Goal: Information Seeking & Learning: Find specific fact

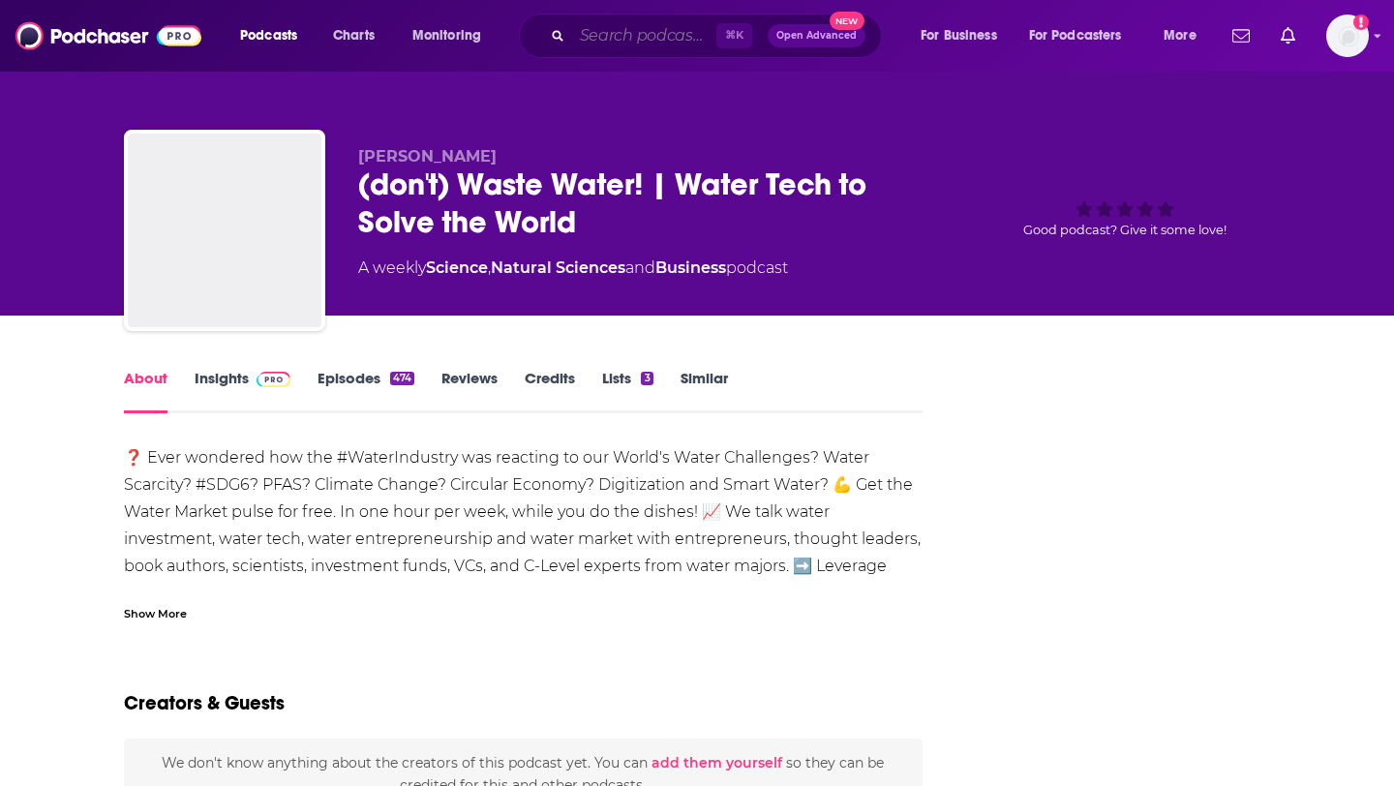
click at [642, 36] on input "Search podcasts, credits, & more..." at bounding box center [644, 35] width 144 height 31
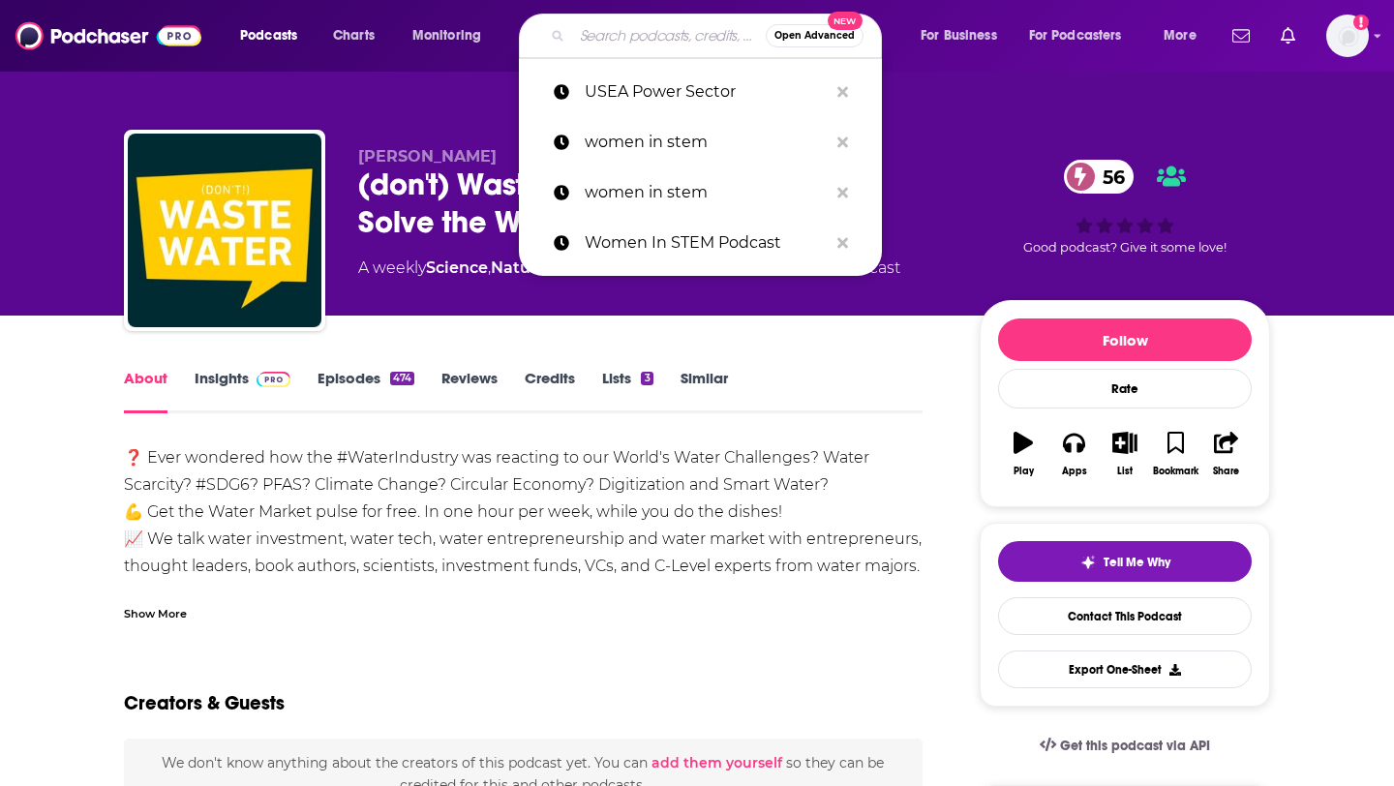
paste input "Behind the Façade"
type input "Behind the Façade"
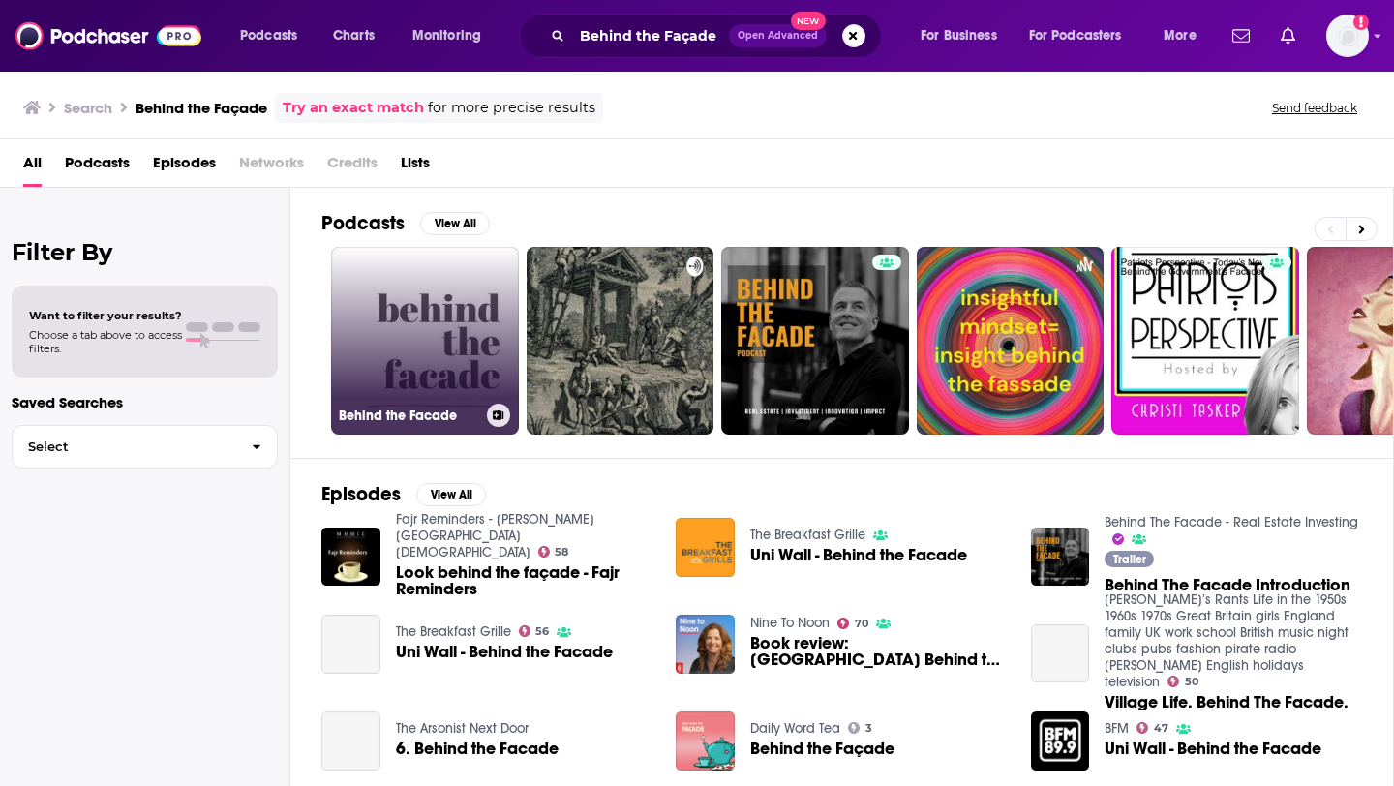
click at [457, 363] on link "Behind the Facade" at bounding box center [425, 341] width 188 height 188
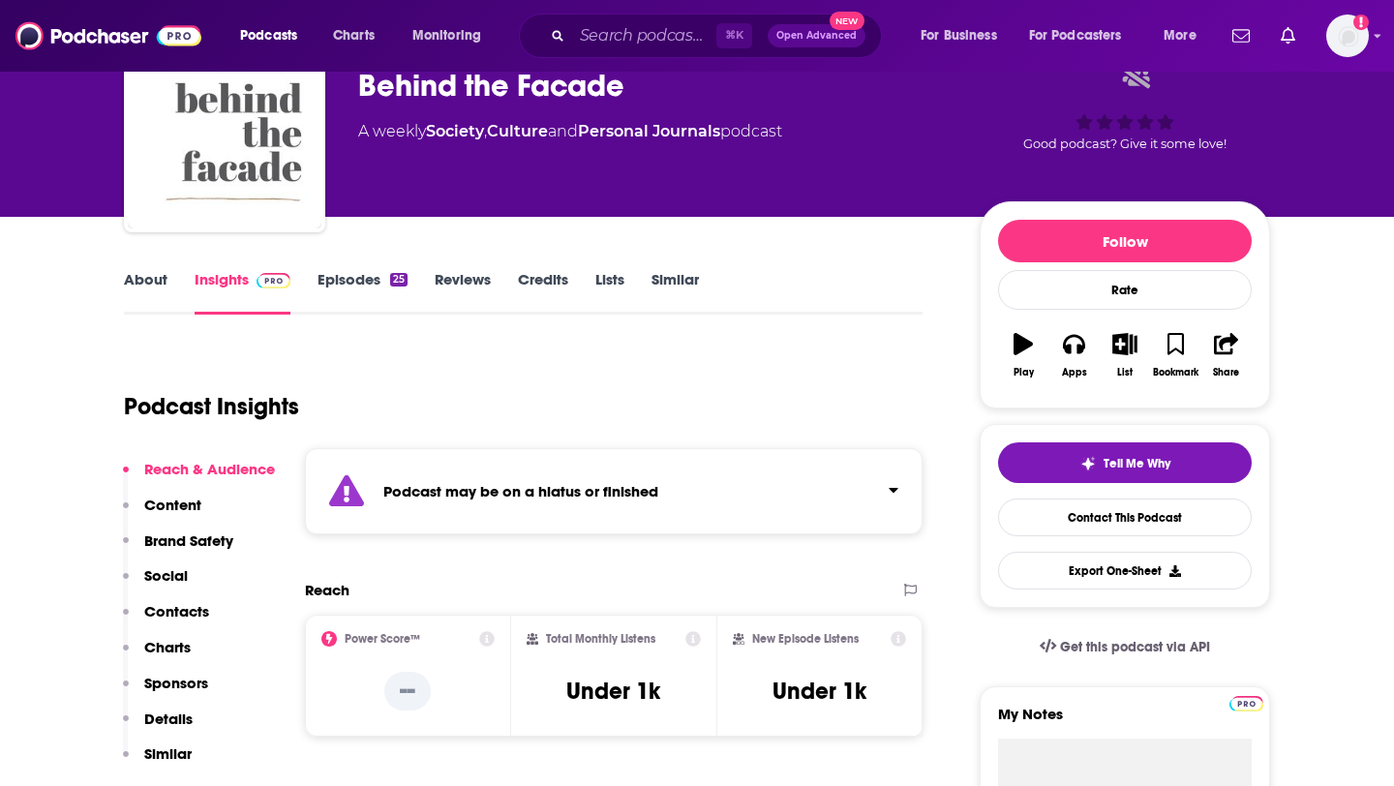
scroll to position [103, 0]
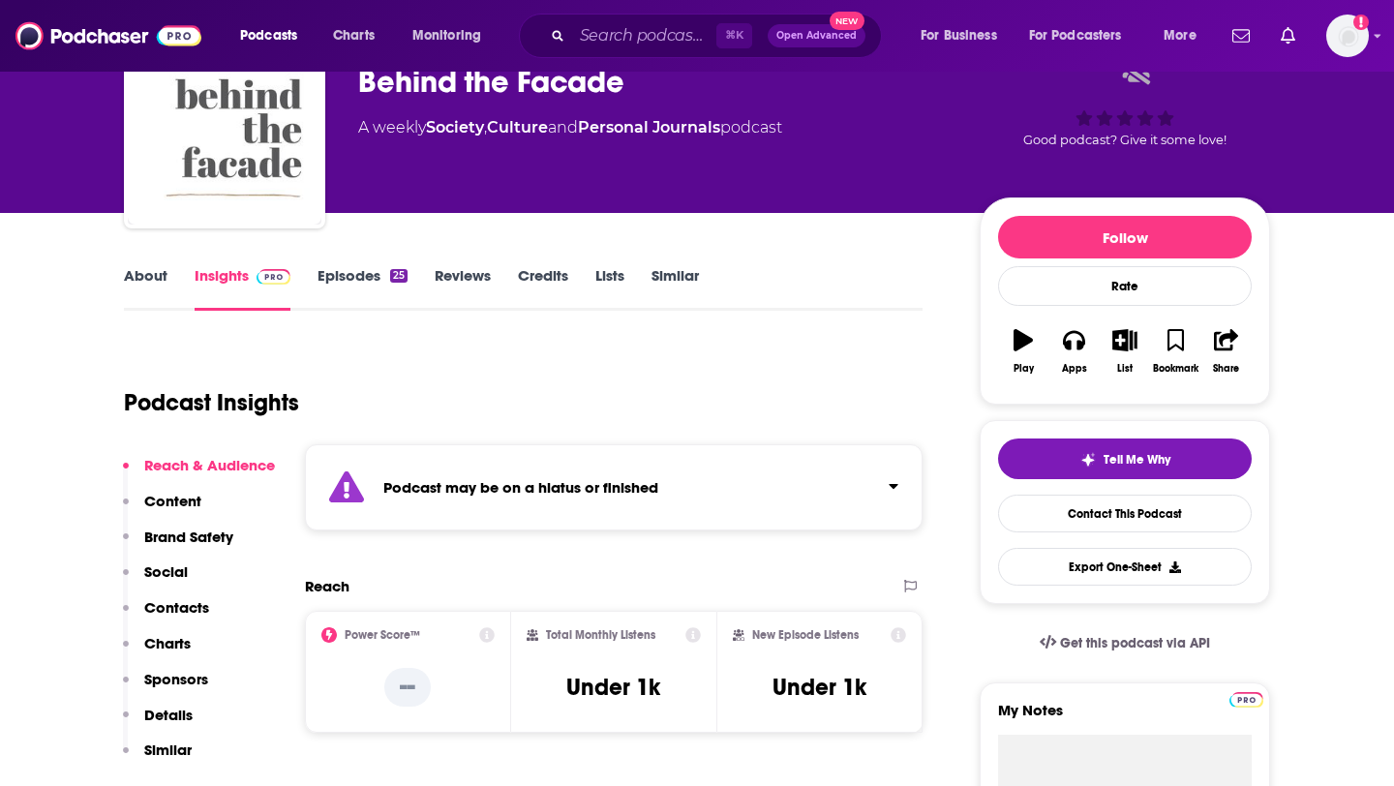
click at [375, 289] on link "Episodes 25" at bounding box center [363, 288] width 90 height 45
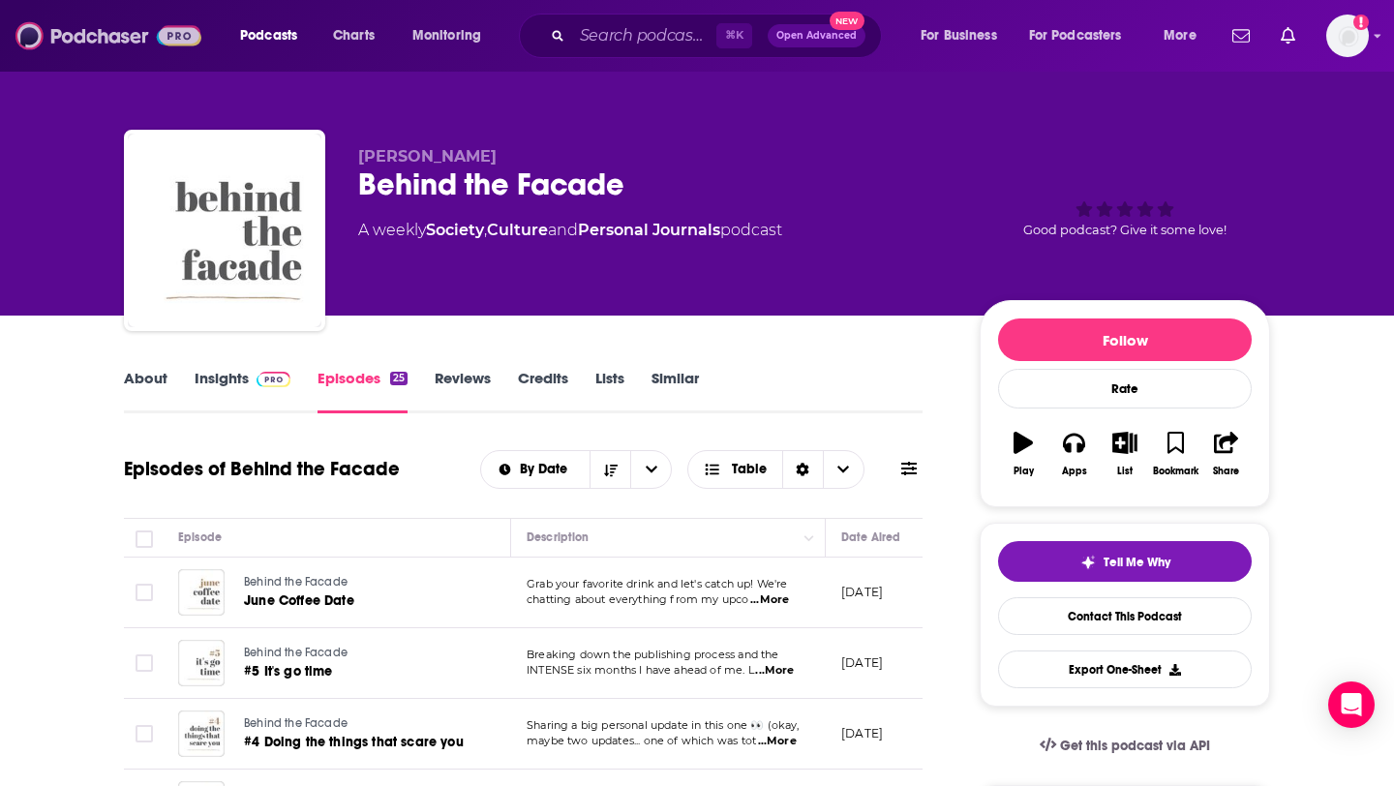
click at [121, 32] on img at bounding box center [108, 35] width 186 height 37
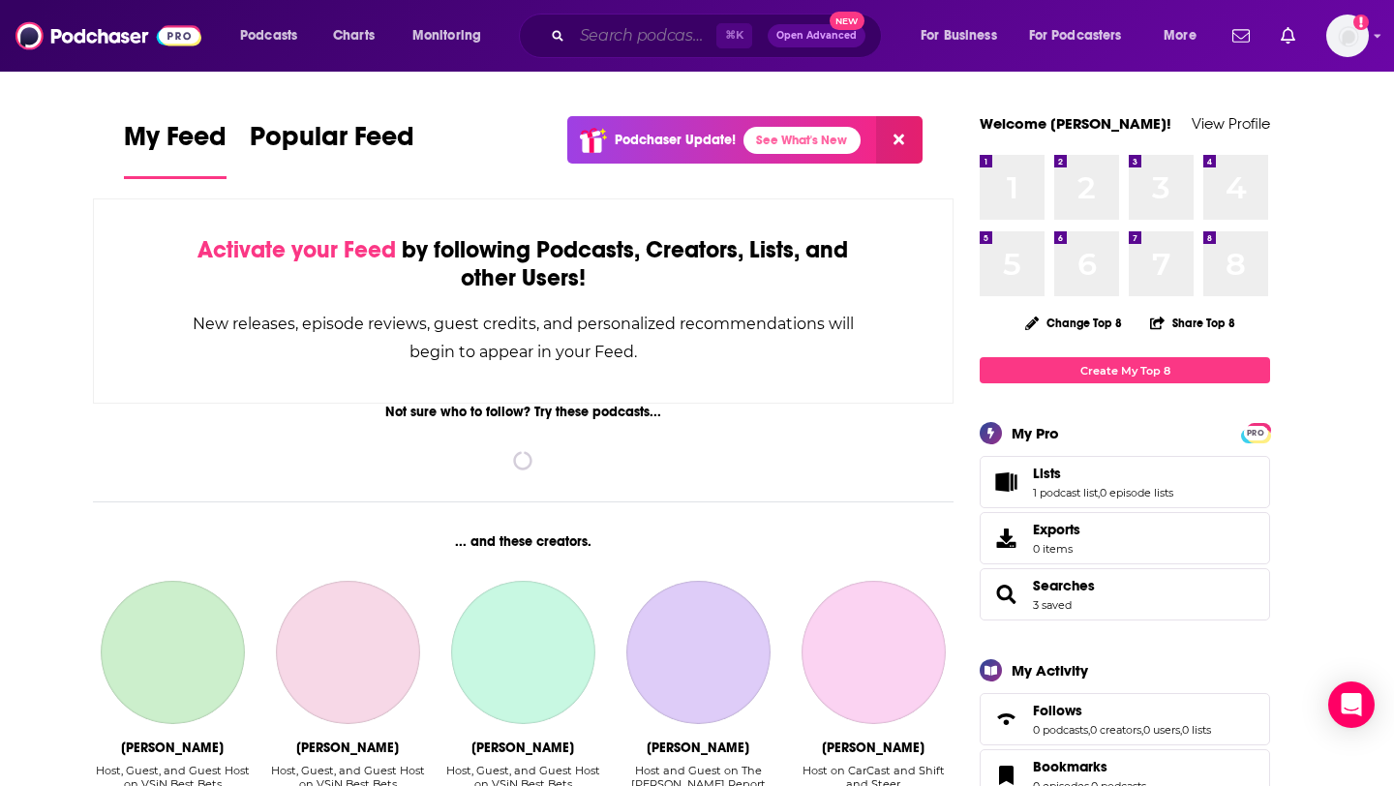
click at [656, 38] on input "Search podcasts, credits, & more..." at bounding box center [644, 35] width 144 height 31
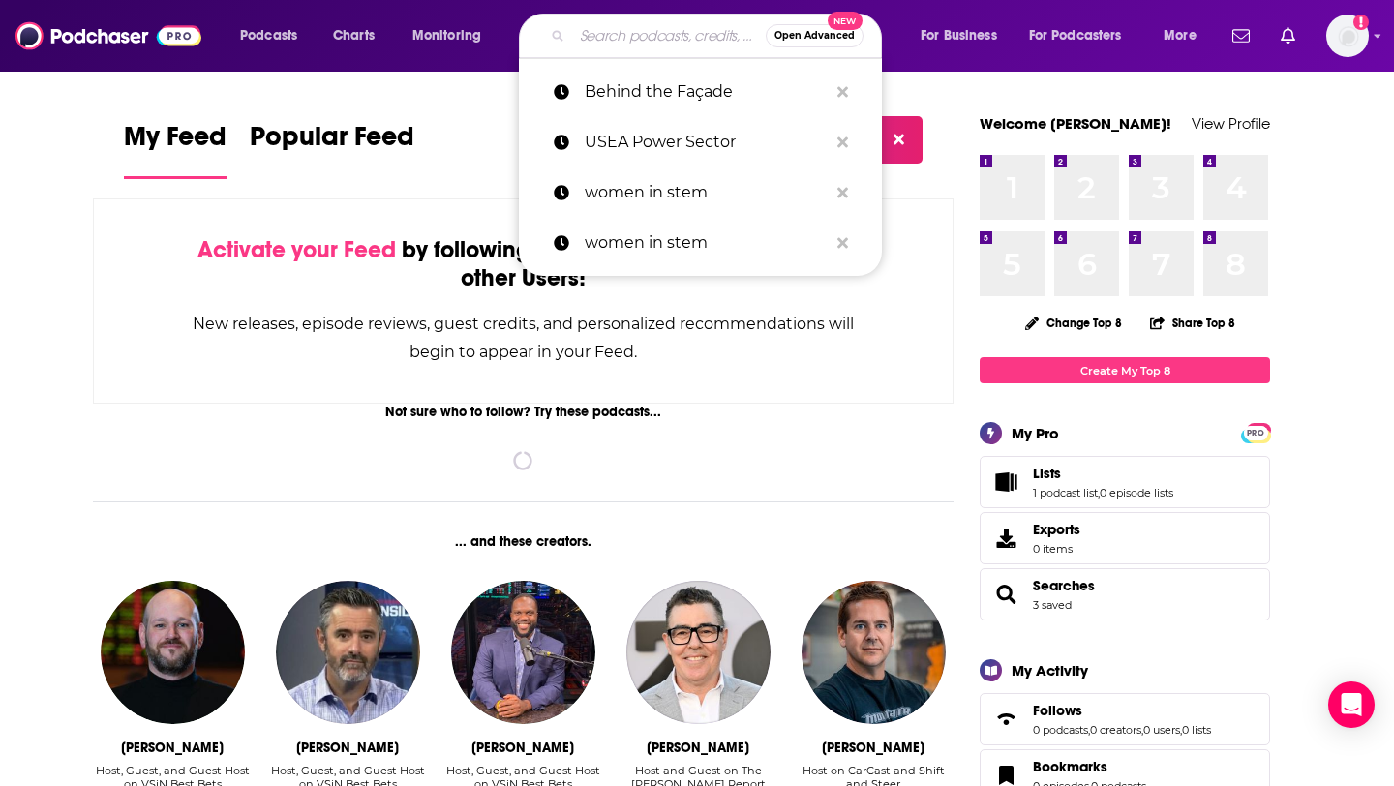
paste input "[PERSON_NAME]"
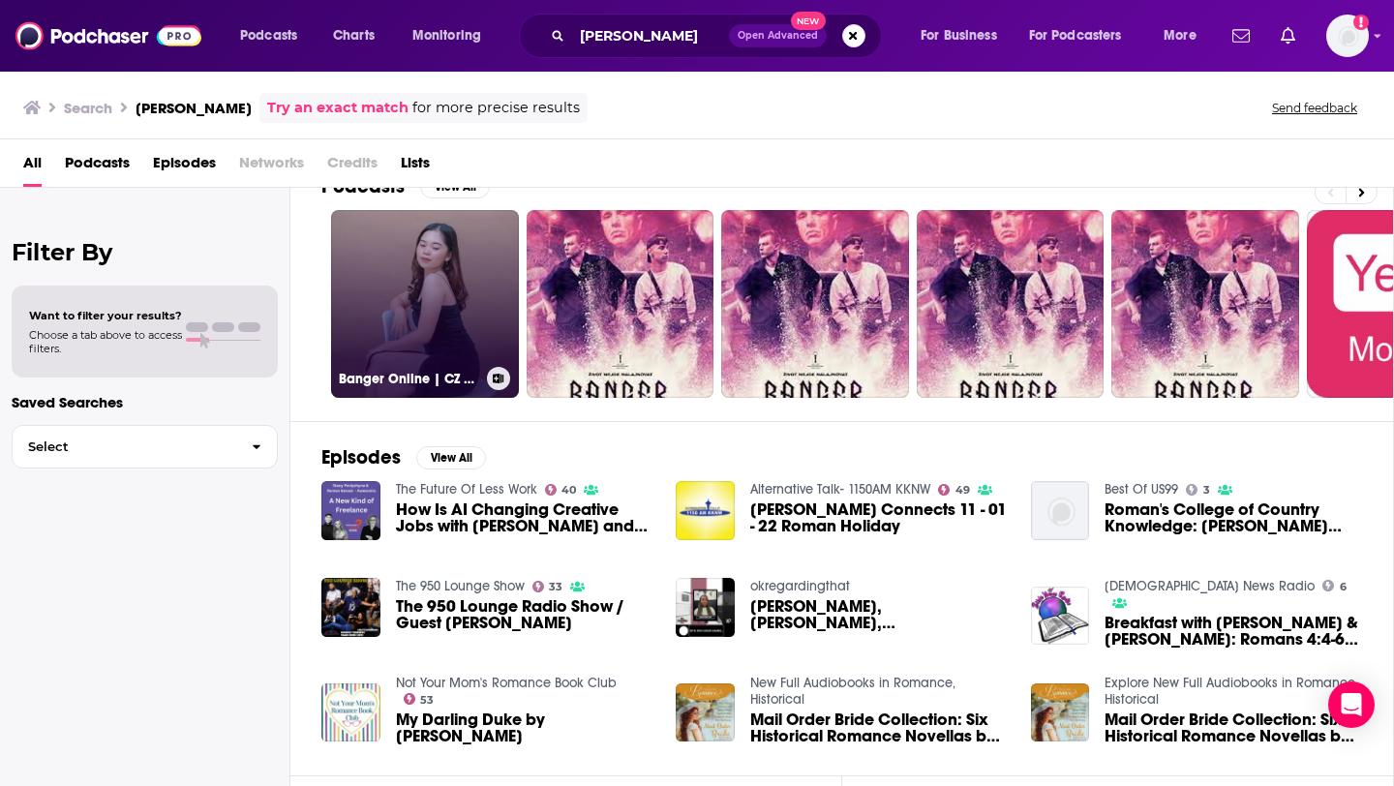
scroll to position [39, 0]
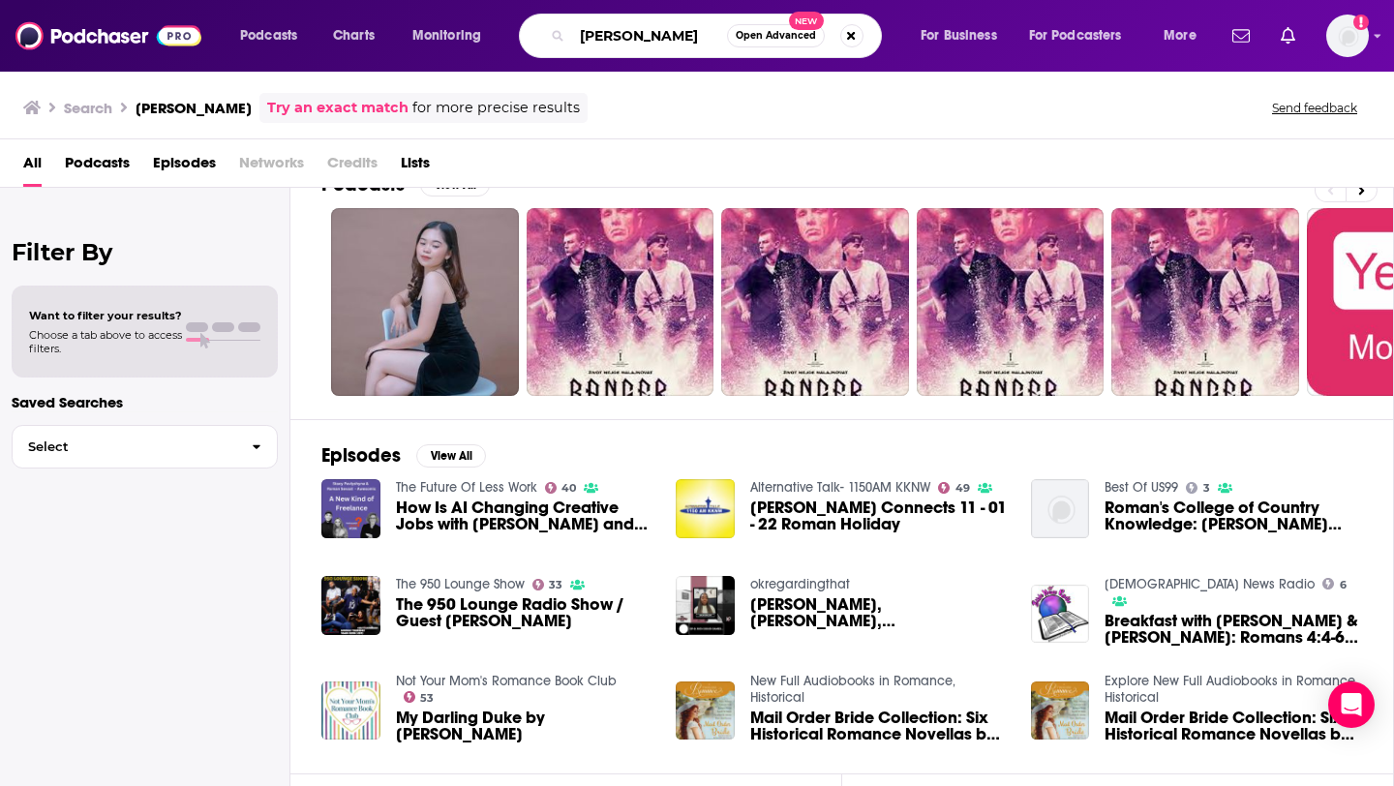
drag, startPoint x: 684, startPoint y: 49, endPoint x: 520, endPoint y: 43, distance: 163.8
click at [520, 43] on div "[PERSON_NAME] Open Advanced New" at bounding box center [700, 36] width 363 height 45
paste input "Behind the Facade Podcast"
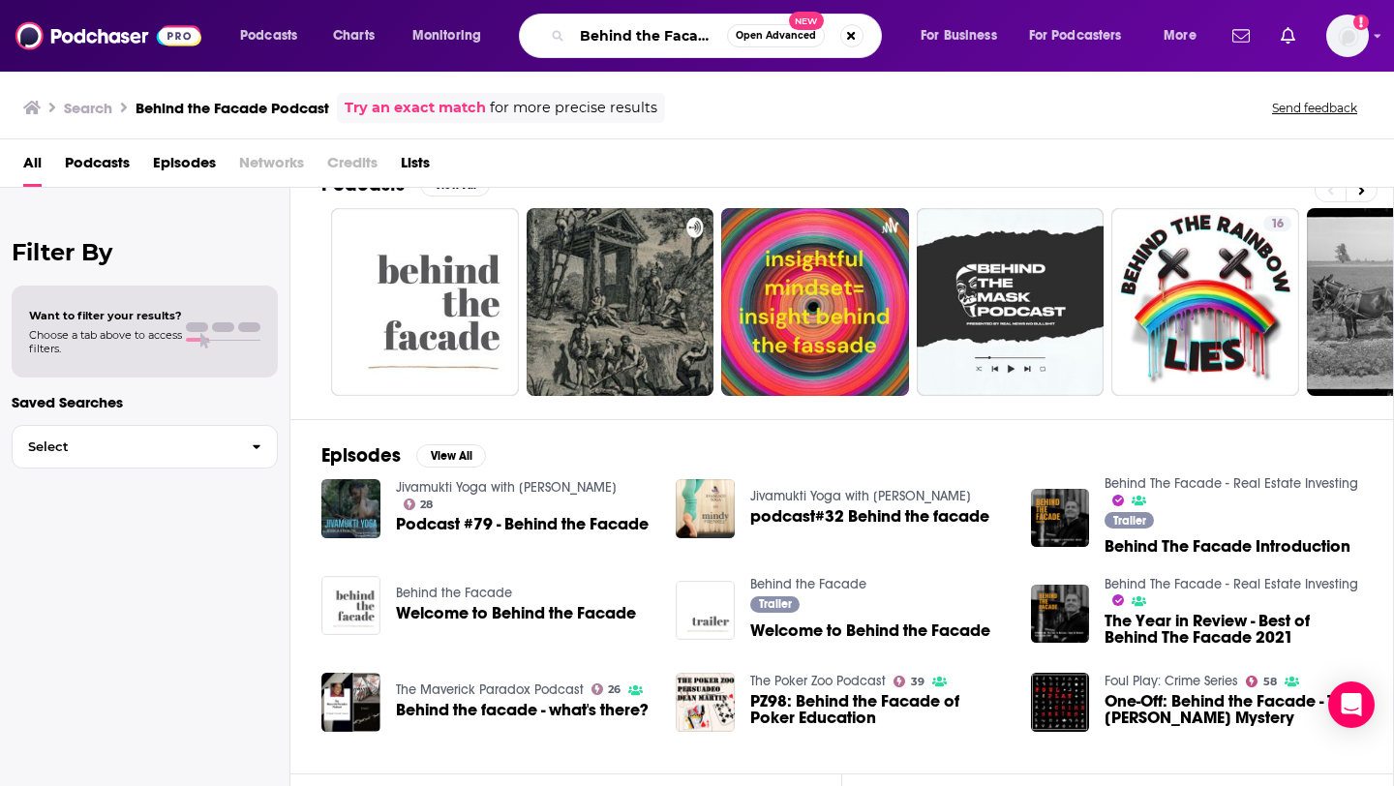
scroll to position [0, 58]
drag, startPoint x: 581, startPoint y: 32, endPoint x: 789, endPoint y: 43, distance: 208.4
click at [789, 43] on div "Behind the Facade Podcast Open Advanced New" at bounding box center [700, 36] width 363 height 45
type input "AGC MA"
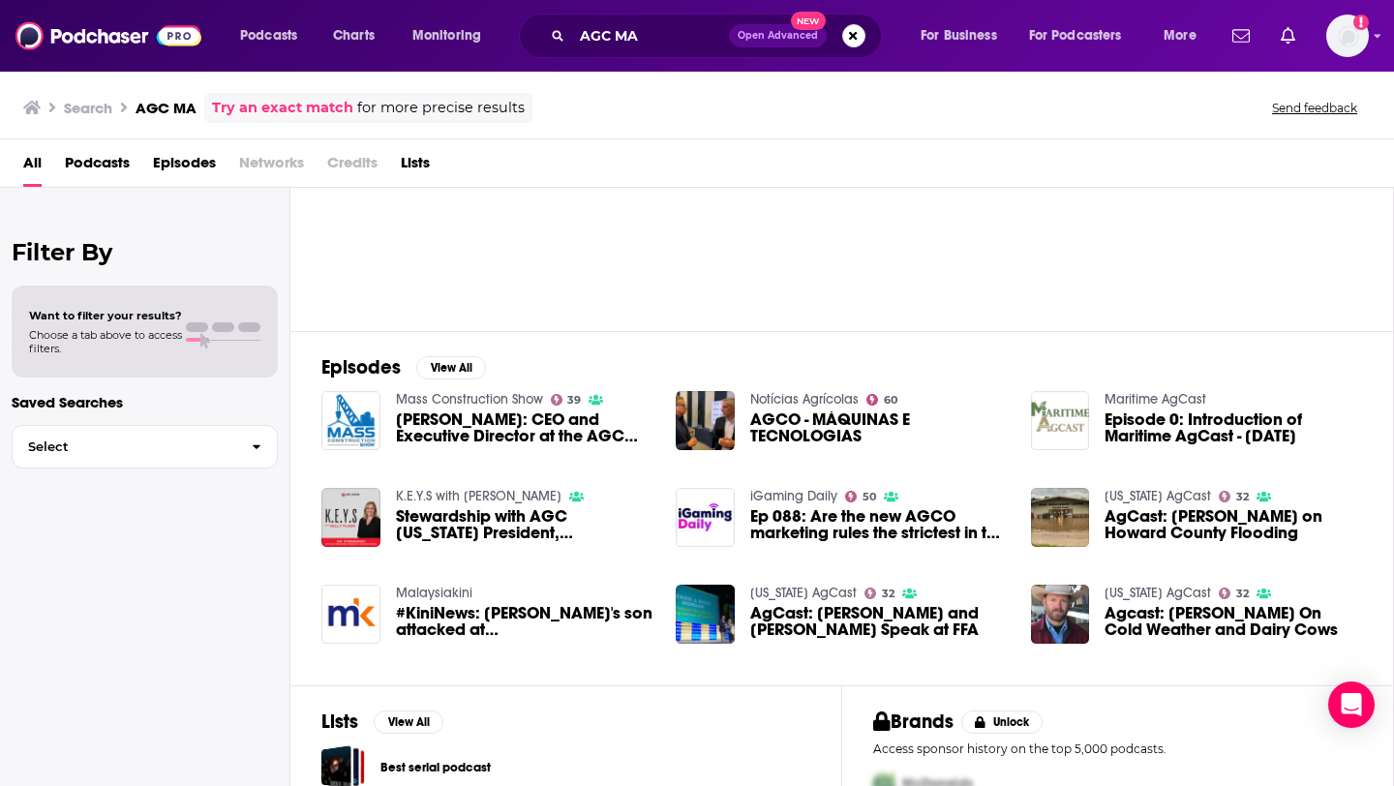
scroll to position [252, 0]
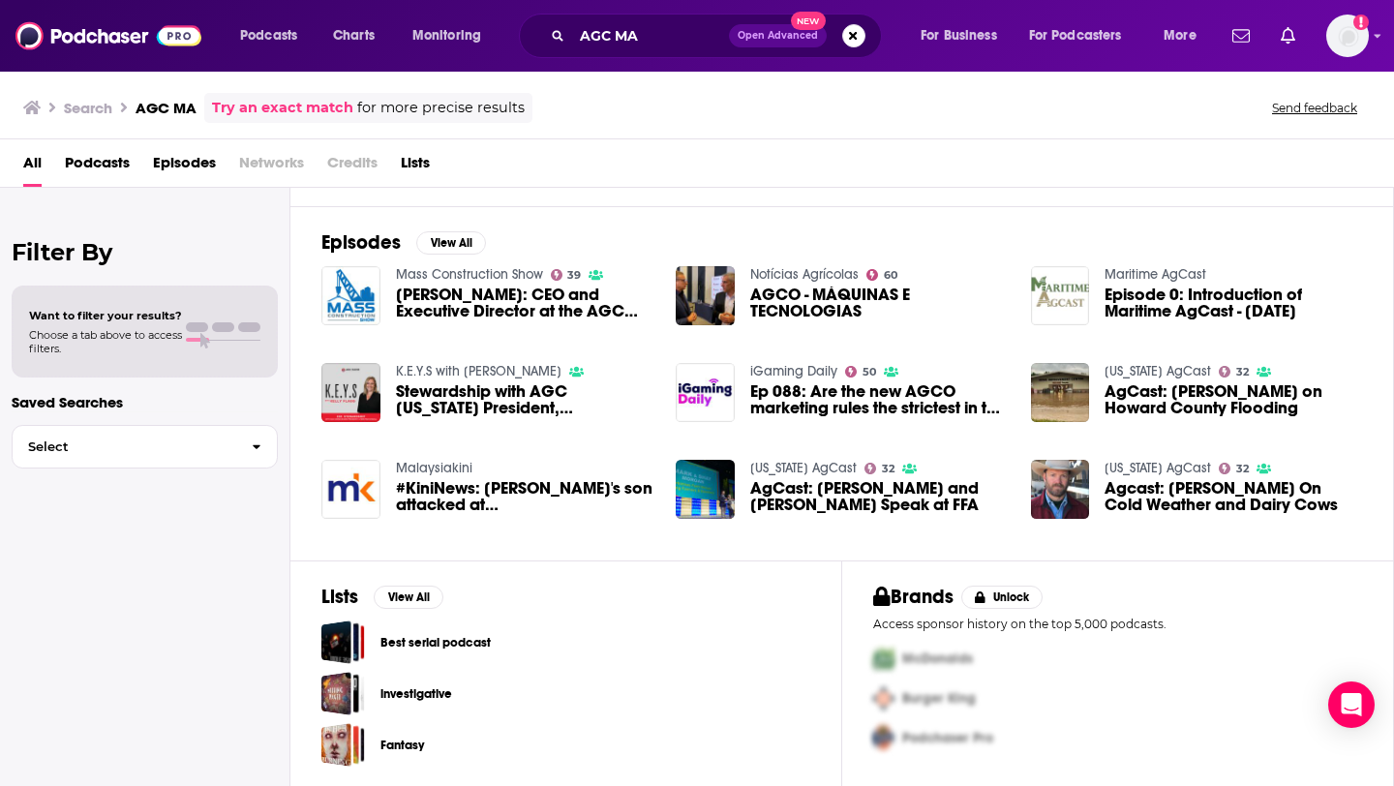
click at [92, 162] on span "Podcasts" at bounding box center [97, 167] width 65 height 40
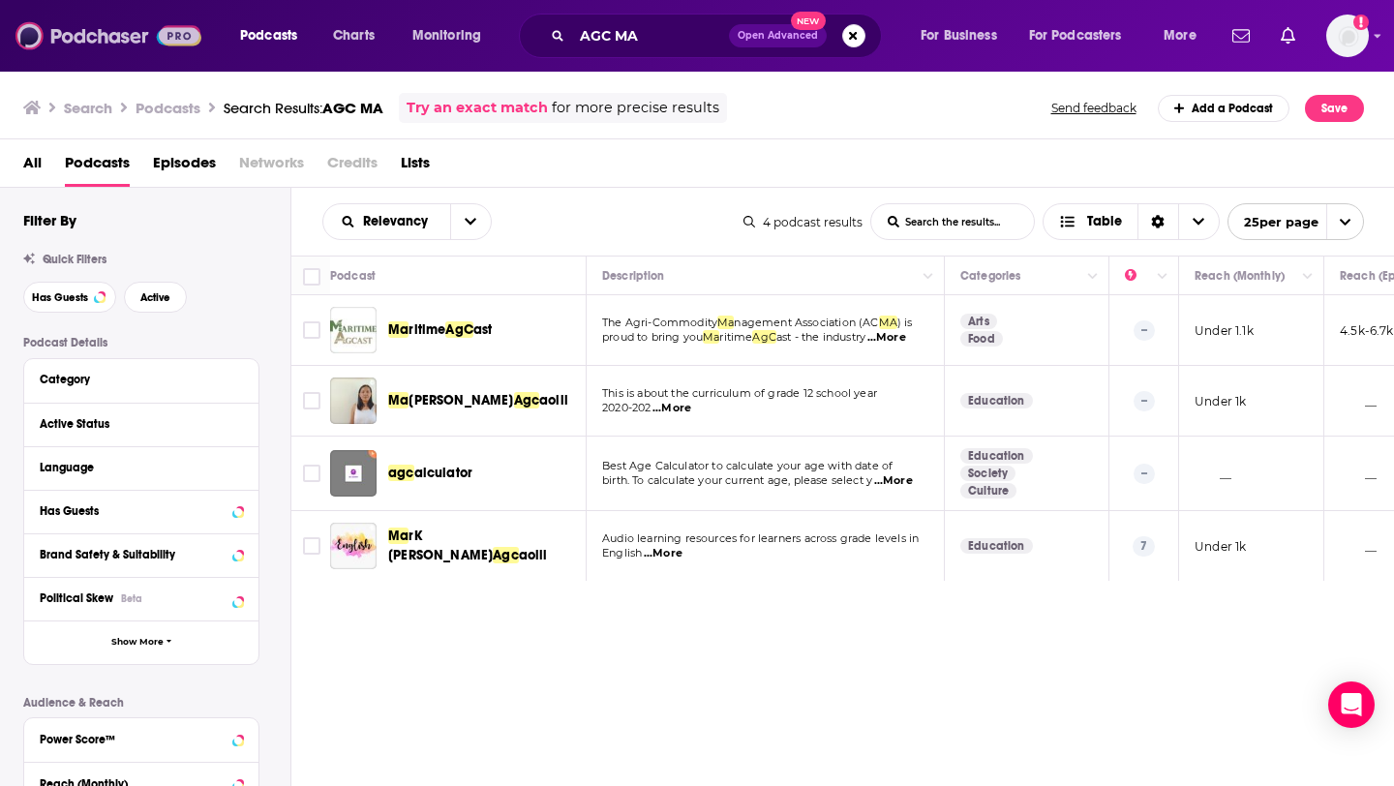
click at [85, 46] on img at bounding box center [108, 35] width 186 height 37
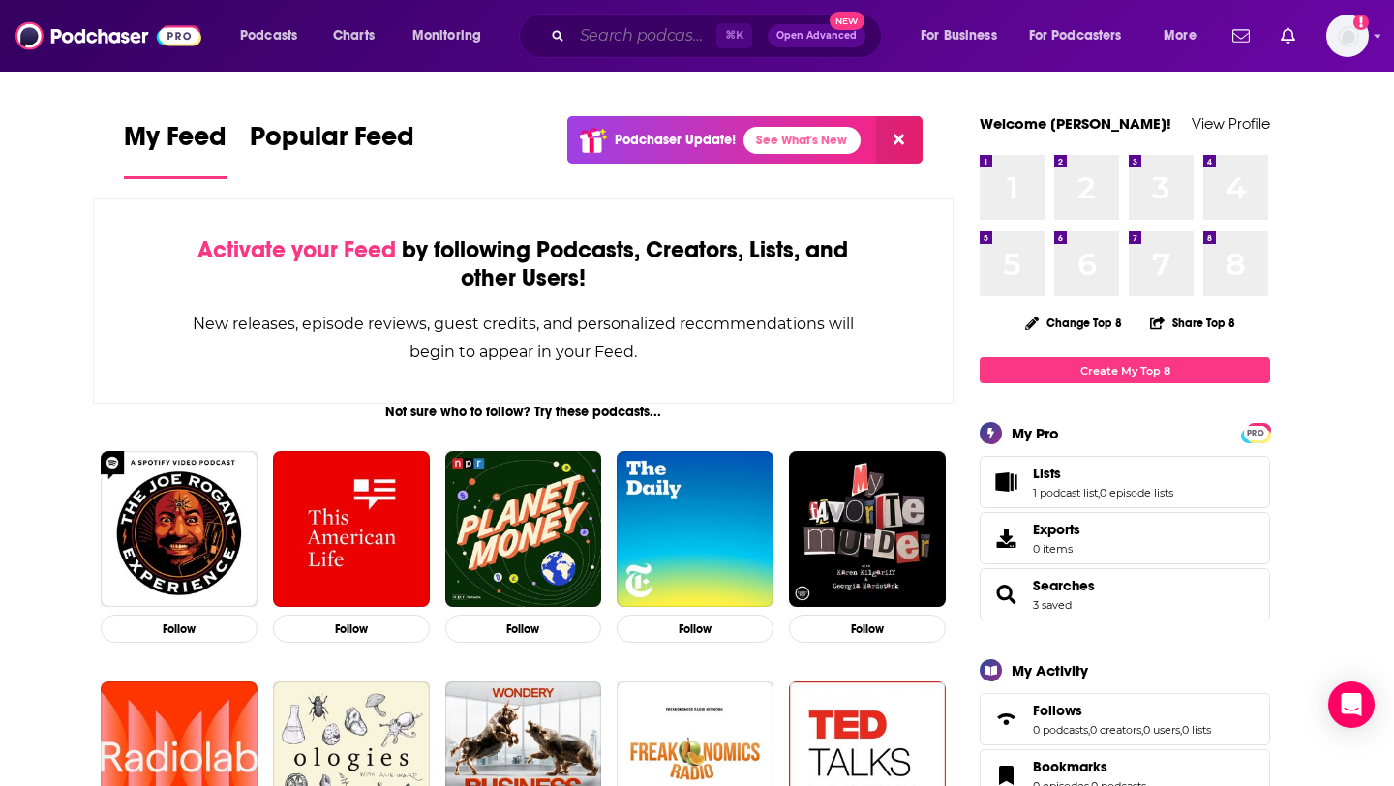
click at [653, 36] on input "Search podcasts, credits, & more..." at bounding box center [644, 35] width 144 height 31
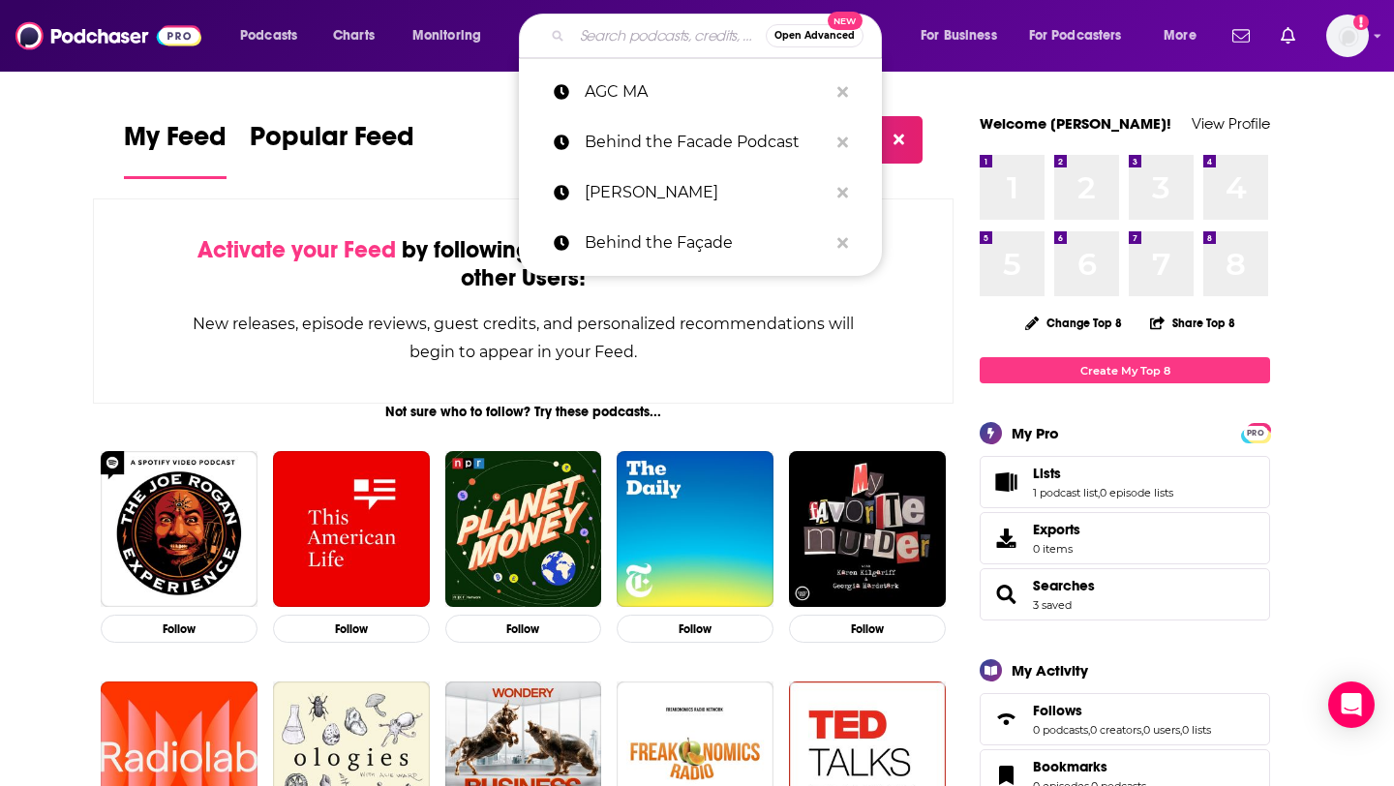
paste input "Behind the Facade Podcast"
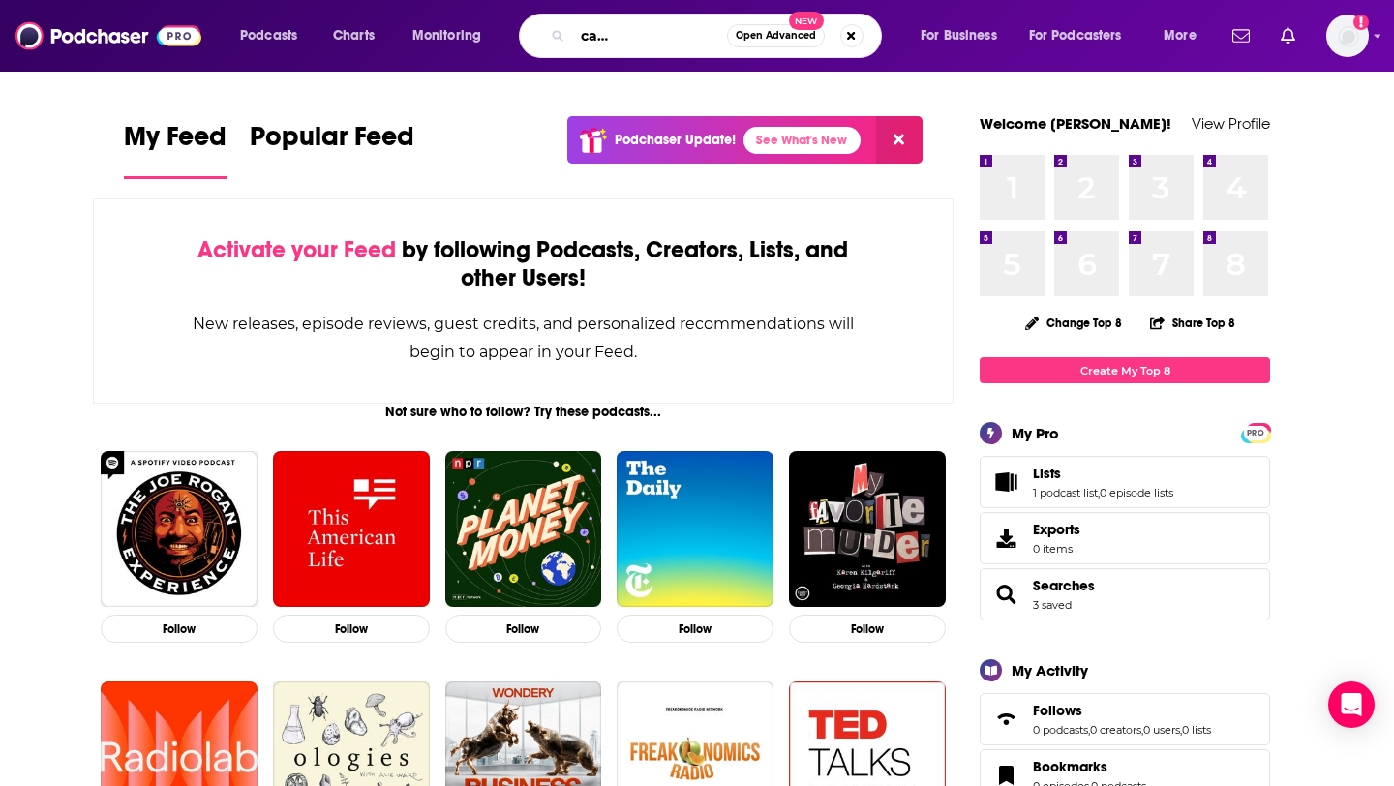
scroll to position [0, 109]
type input "Behind the Facade: A Year In Review"
